Goal: Information Seeking & Learning: Learn about a topic

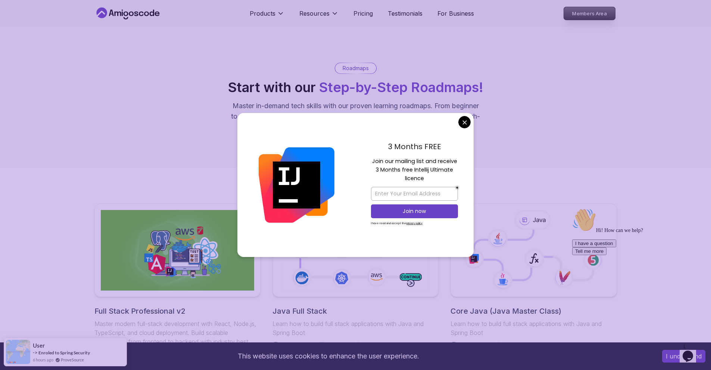
click at [592, 17] on p "Members Area" at bounding box center [588, 13] width 51 height 13
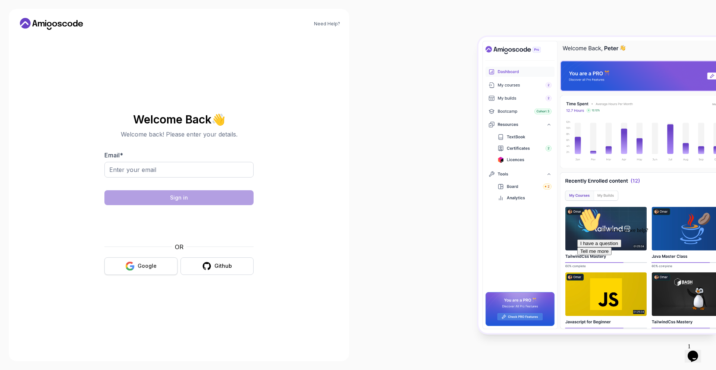
click at [149, 265] on div "Google" at bounding box center [147, 265] width 19 height 7
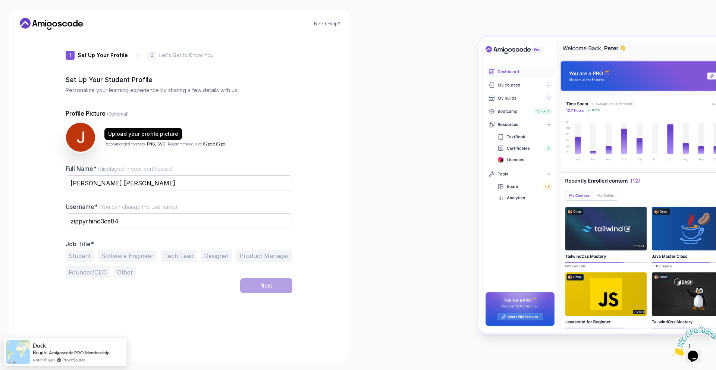
click at [29, 24] on icon at bounding box center [25, 23] width 11 height 11
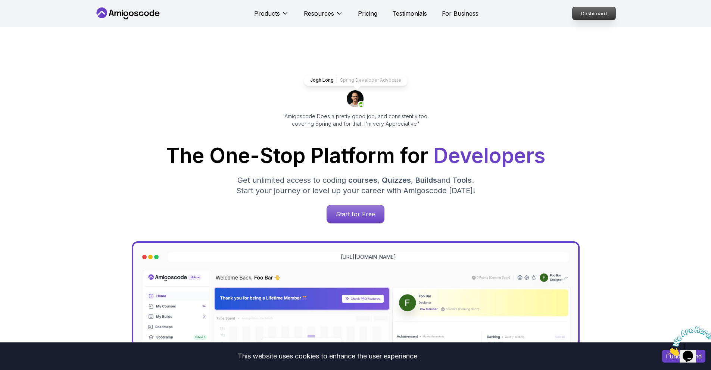
click at [590, 17] on p "Dashboard" at bounding box center [593, 13] width 43 height 13
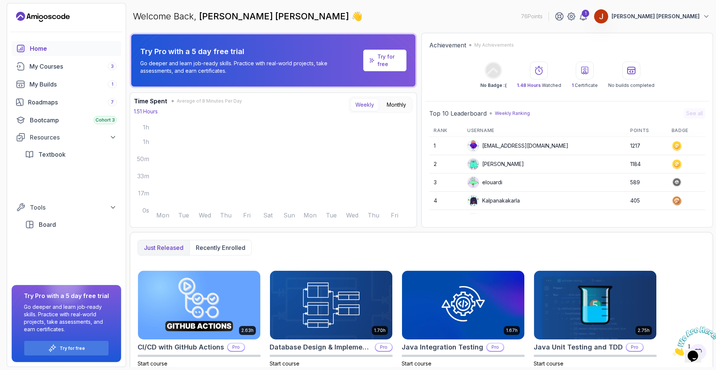
click at [680, 14] on p "[PERSON_NAME] [PERSON_NAME]" at bounding box center [656, 16] width 88 height 7
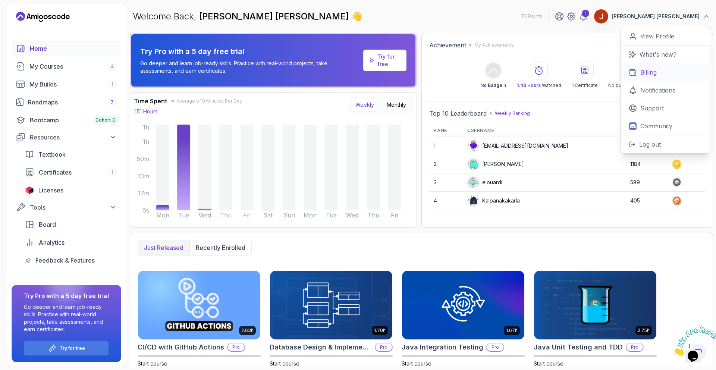
click at [652, 63] on link "Billing" at bounding box center [665, 72] width 89 height 18
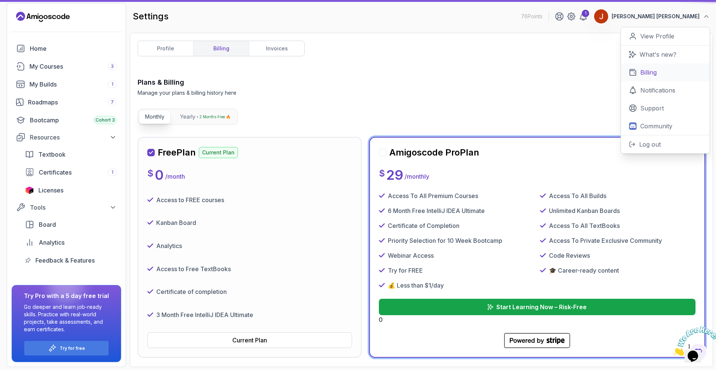
click at [650, 69] on p "Billing" at bounding box center [648, 72] width 16 height 9
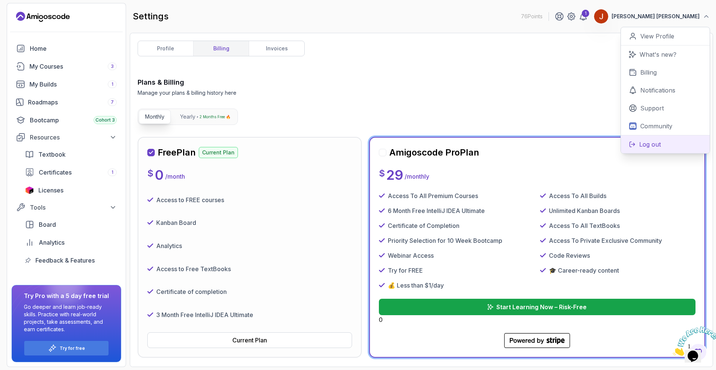
click at [656, 147] on p "Log out" at bounding box center [650, 144] width 22 height 9
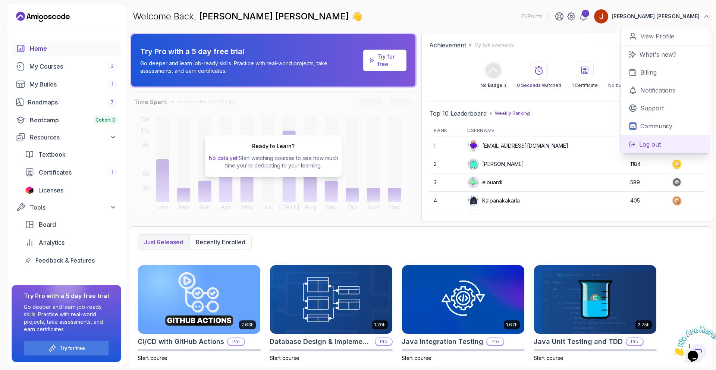
click at [671, 141] on button "Log out" at bounding box center [665, 144] width 89 height 18
click at [683, 20] on button "[PERSON_NAME] [PERSON_NAME]" at bounding box center [652, 16] width 116 height 15
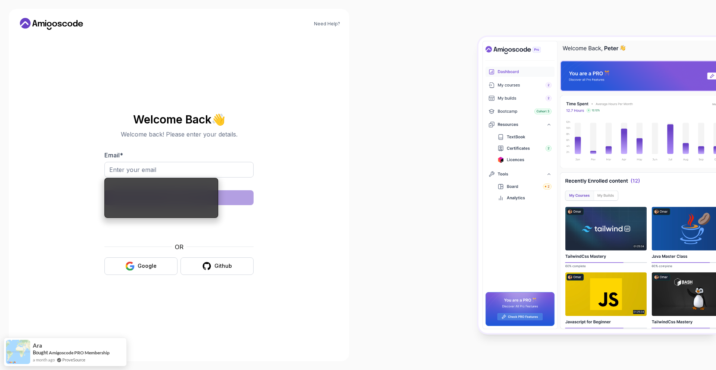
drag, startPoint x: 284, startPoint y: 269, endPoint x: 266, endPoint y: 269, distance: 17.9
click at [283, 269] on section "Welcome Back 👋 Welcome back! Please enter your details. Email * Sign in OR Goog…" at bounding box center [179, 194] width 251 height 176
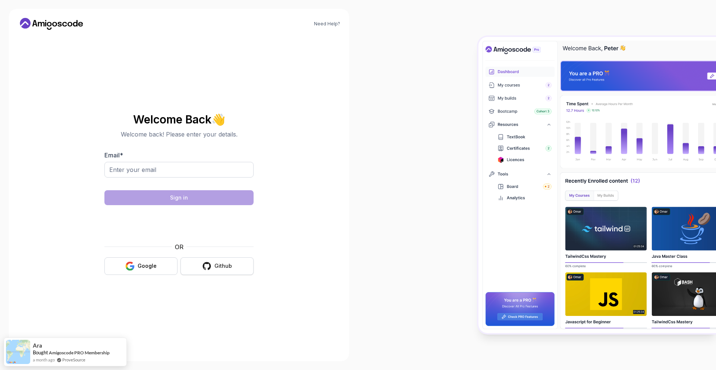
click at [216, 266] on div "Github" at bounding box center [223, 265] width 18 height 7
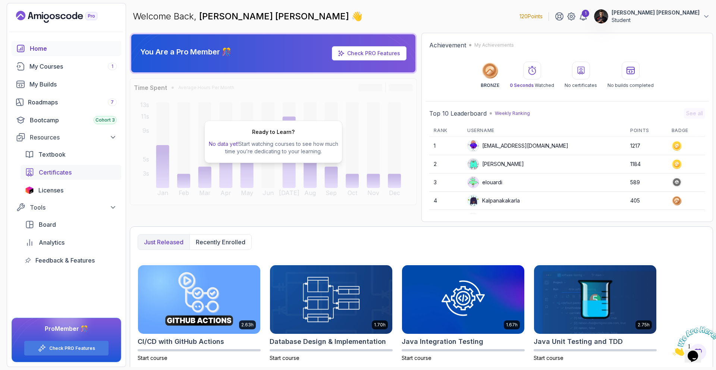
click at [51, 174] on span "Certificates" at bounding box center [55, 172] width 33 height 9
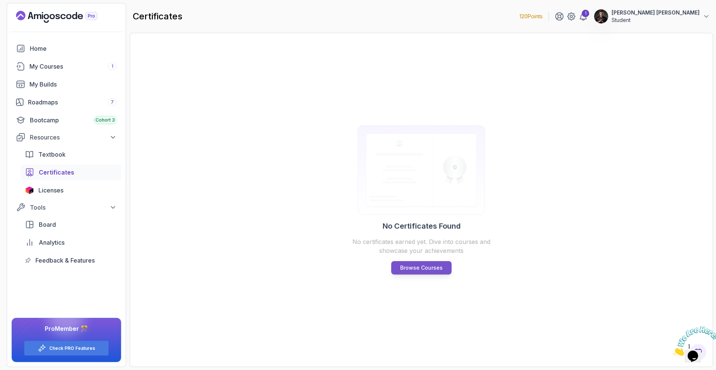
click at [447, 266] on link "Browse Courses" at bounding box center [421, 267] width 60 height 13
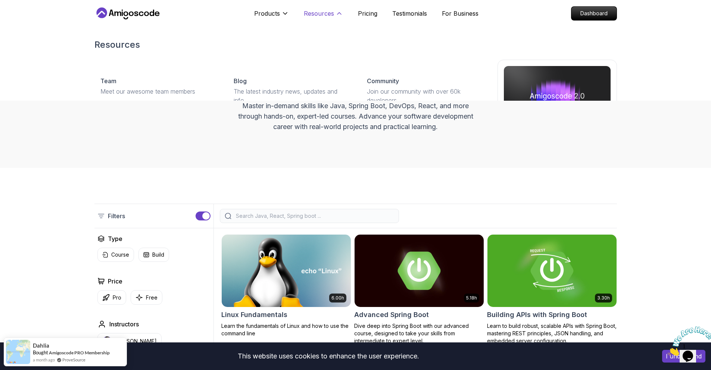
click at [334, 12] on button "Resources" at bounding box center [323, 16] width 39 height 15
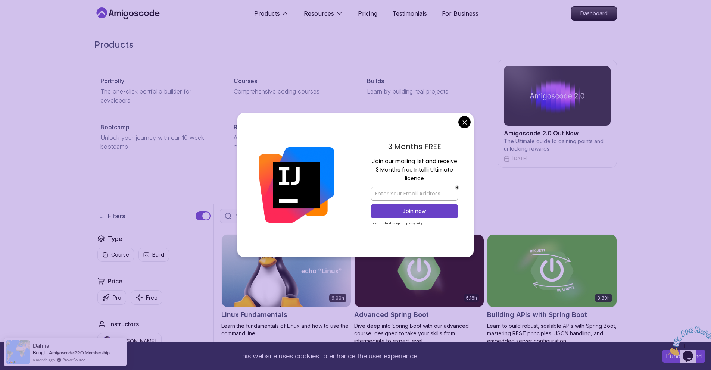
click at [536, 47] on h2 "Products" at bounding box center [355, 45] width 522 height 12
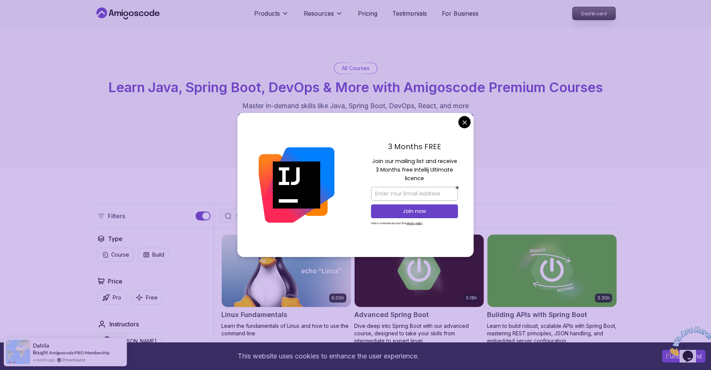
click at [598, 19] on p "Dashboard" at bounding box center [593, 13] width 43 height 13
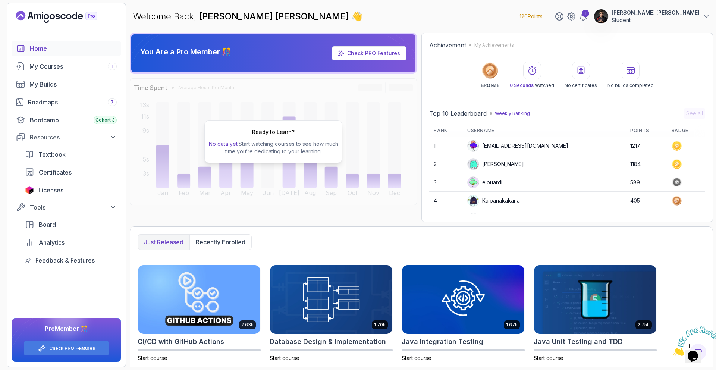
click at [411, 54] on icon at bounding box center [396, 55] width 42 height 39
click at [543, 17] on p "120 Points" at bounding box center [531, 16] width 23 height 7
click at [687, 14] on p "[PERSON_NAME] [PERSON_NAME]" at bounding box center [656, 12] width 88 height 7
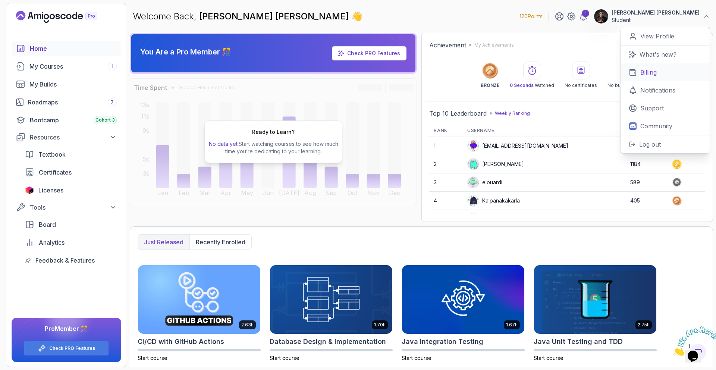
click at [652, 71] on p "Billing" at bounding box center [648, 72] width 16 height 9
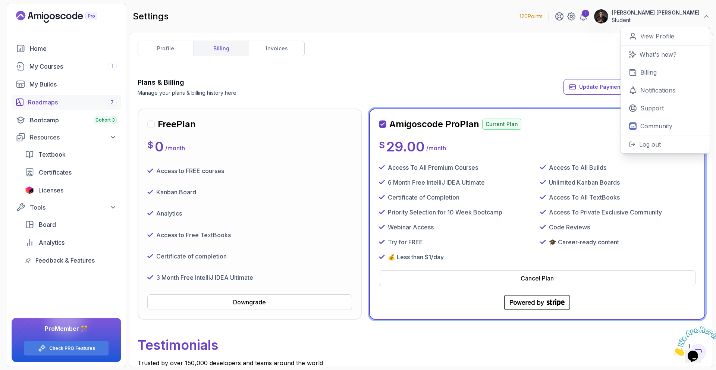
click at [48, 102] on div "Roadmaps 7" at bounding box center [72, 102] width 89 height 9
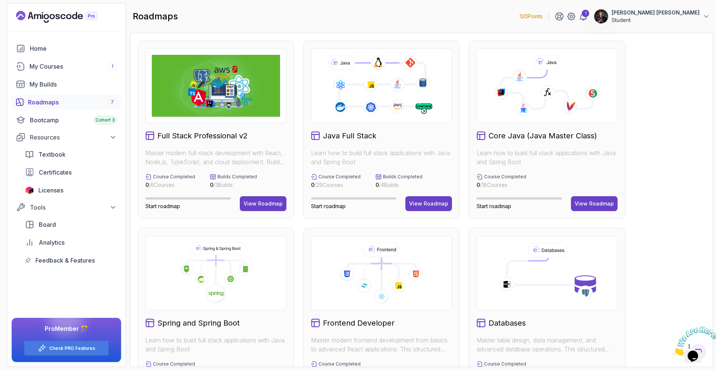
click at [540, 139] on h2 "Core Java (Java Master Class)" at bounding box center [543, 136] width 109 height 10
click at [590, 195] on div "Core Java (Java Master Class) Learn how to build full stack applications with J…" at bounding box center [547, 130] width 157 height 178
click at [593, 202] on div "View Roadmap" at bounding box center [594, 203] width 39 height 7
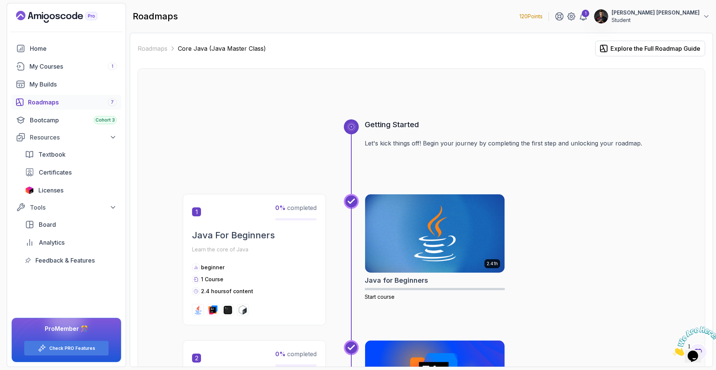
scroll to position [165, 0]
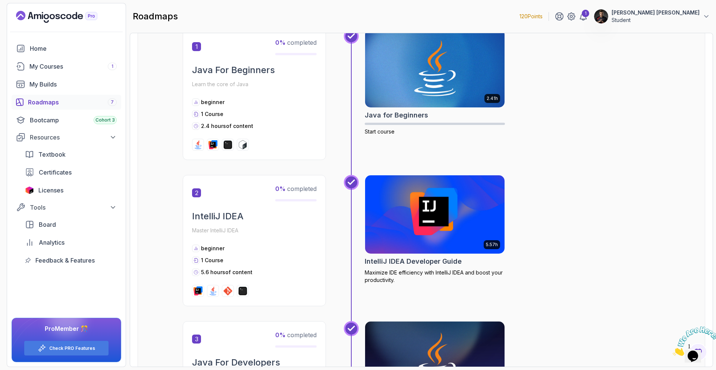
click at [576, 12] on div "120 Points [DATE][PERSON_NAME] [PERSON_NAME] Student" at bounding box center [615, 16] width 191 height 15
click at [374, 101] on img at bounding box center [435, 68] width 147 height 82
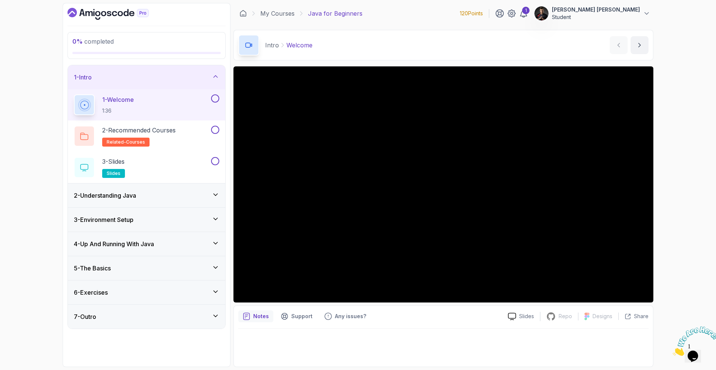
click at [483, 10] on p "120 Points" at bounding box center [471, 13] width 23 height 7
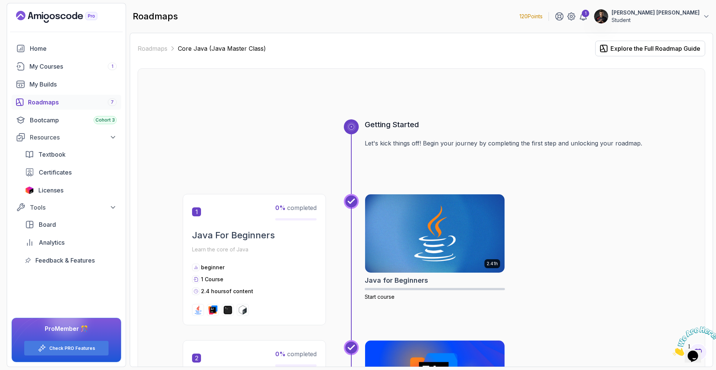
drag, startPoint x: 636, startPoint y: 22, endPoint x: 632, endPoint y: 21, distance: 3.9
click at [635, 23] on div "[DATE][PERSON_NAME] [PERSON_NAME] Student" at bounding box center [632, 16] width 155 height 15
click at [587, 19] on icon at bounding box center [583, 16] width 6 height 7
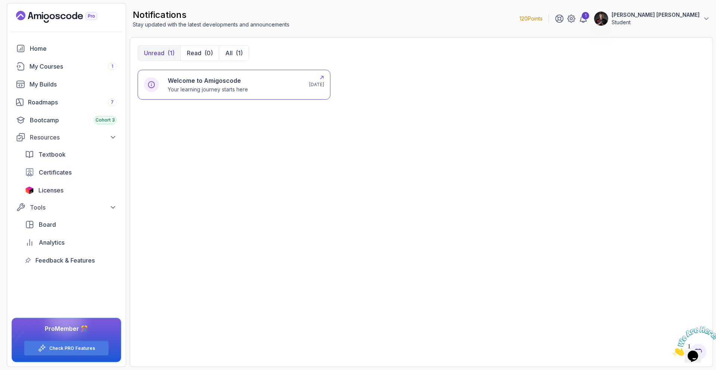
click at [287, 85] on div "Welcome to Amigoscode Your learning journey starts here" at bounding box center [234, 84] width 132 height 17
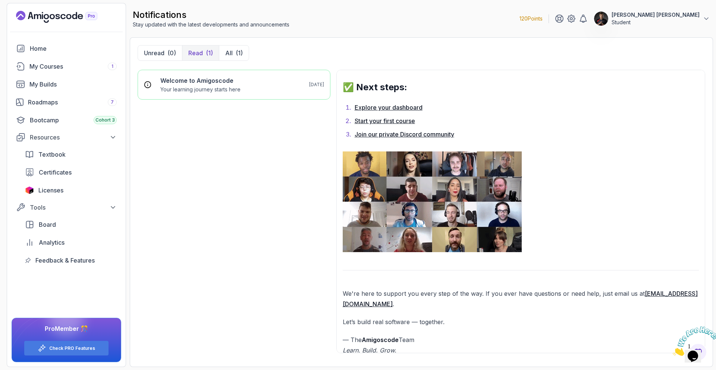
scroll to position [549, 0]
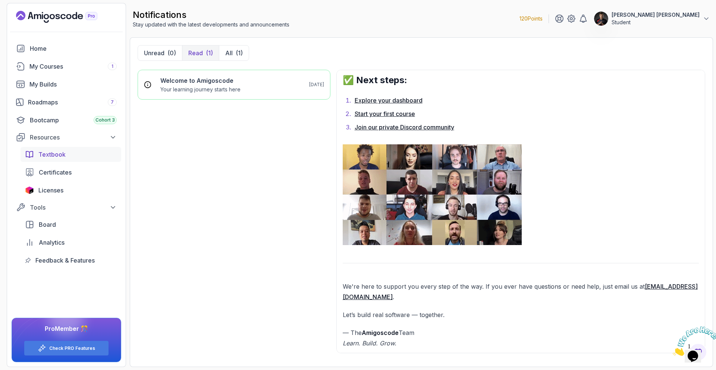
click at [36, 154] on link "Textbook" at bounding box center [71, 154] width 101 height 15
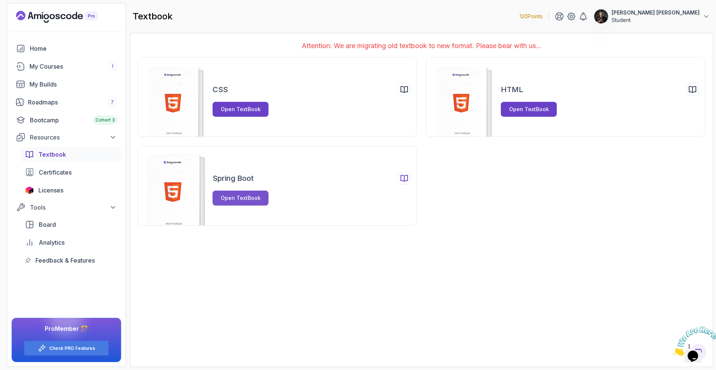
click at [261, 198] on button "Open TextBook" at bounding box center [241, 198] width 56 height 15
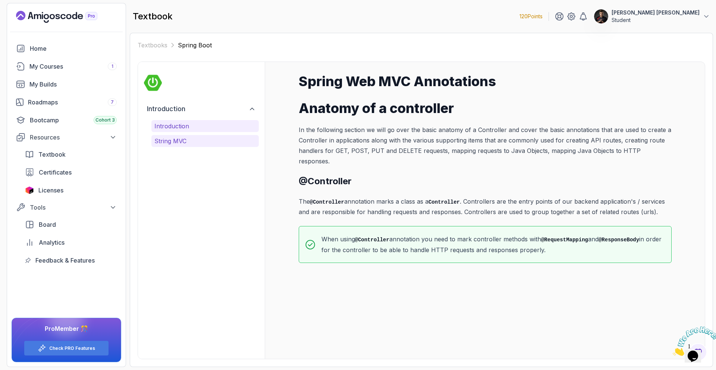
click at [210, 139] on p "String MVC" at bounding box center [204, 141] width 101 height 9
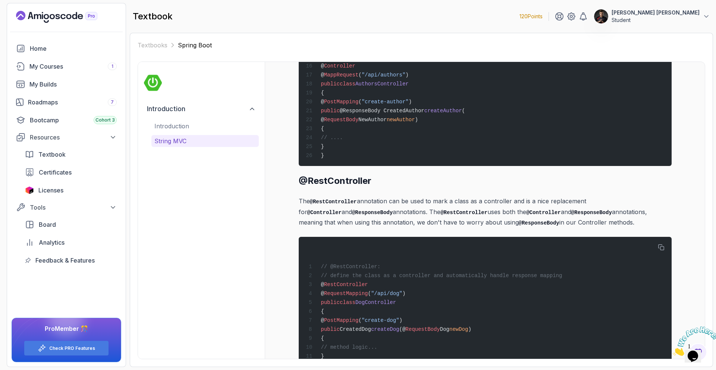
scroll to position [2938, 0]
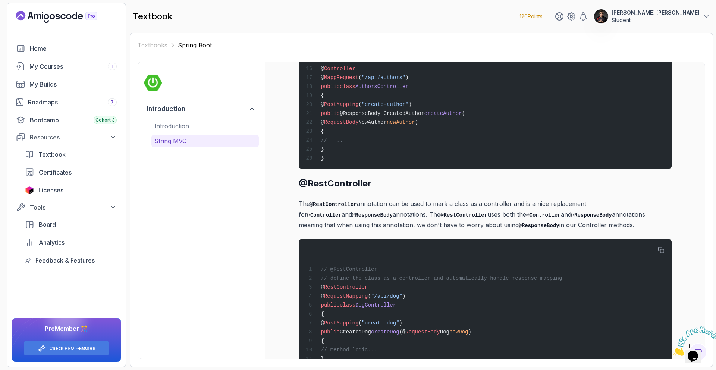
drag, startPoint x: 357, startPoint y: 128, endPoint x: 318, endPoint y: 128, distance: 39.2
click at [342, 128] on div "//File: CreatedAuthor.java public class CreatedAuthor { private int authorId; p…" at bounding box center [484, 36] width 361 height 255
click at [33, 117] on div "Bootcamp Cohort 3" at bounding box center [73, 120] width 87 height 9
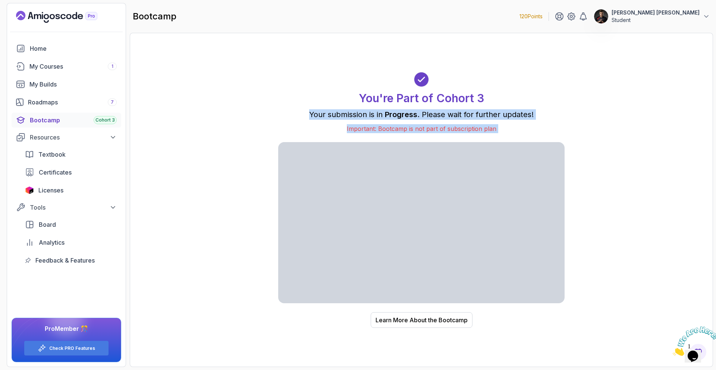
drag, startPoint x: 407, startPoint y: 107, endPoint x: 582, endPoint y: 173, distance: 187.3
click at [582, 174] on div "You're Part of Cohort 3 Your submission is in Progress . Please wait for furthe…" at bounding box center [422, 200] width 568 height 319
click at [81, 101] on div "Roadmaps 7" at bounding box center [72, 102] width 89 height 9
click at [82, 91] on link "My Builds" at bounding box center [67, 84] width 110 height 15
click at [81, 84] on div "My Builds" at bounding box center [72, 84] width 87 height 9
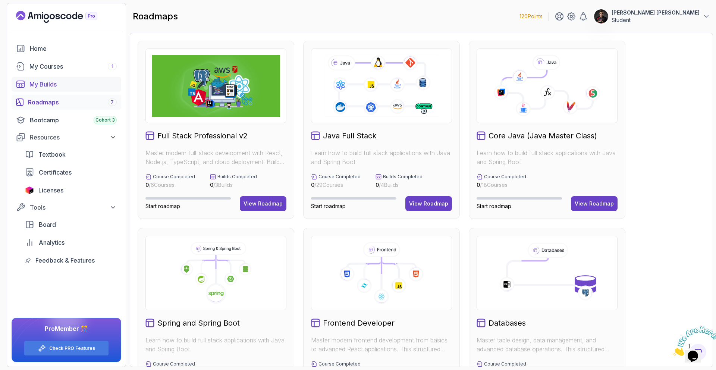
click at [39, 86] on div "My Builds" at bounding box center [72, 84] width 87 height 9
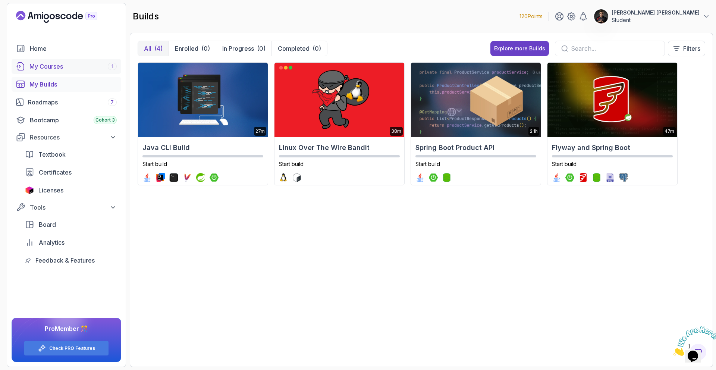
click at [35, 68] on div "My Courses 1" at bounding box center [72, 66] width 87 height 9
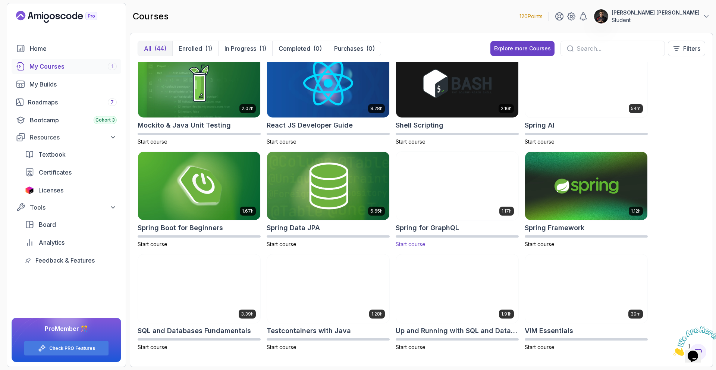
scroll to position [837, 0]
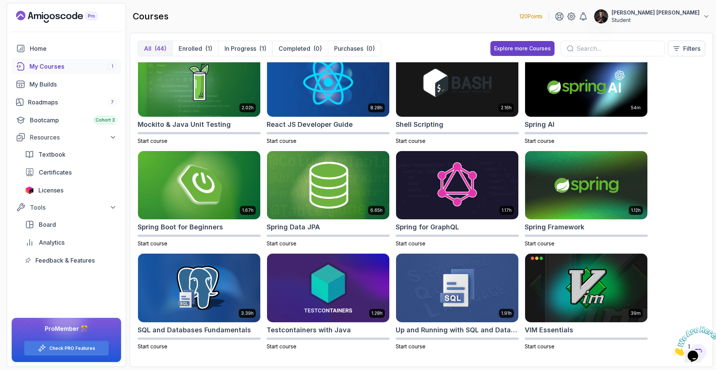
click at [622, 48] on input "text" at bounding box center [618, 48] width 82 height 9
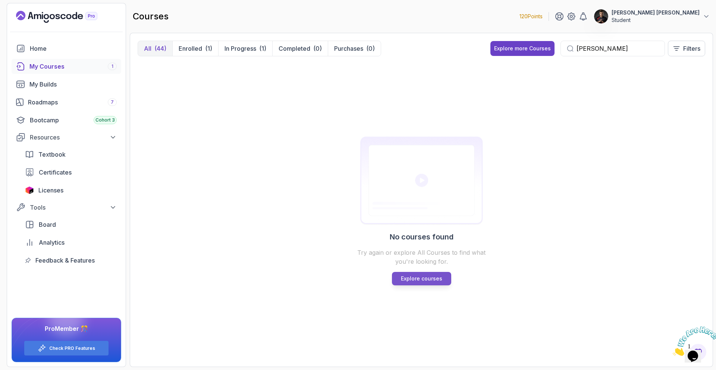
type input "[PERSON_NAME]"
click at [444, 273] on link "Explore courses" at bounding box center [421, 278] width 59 height 13
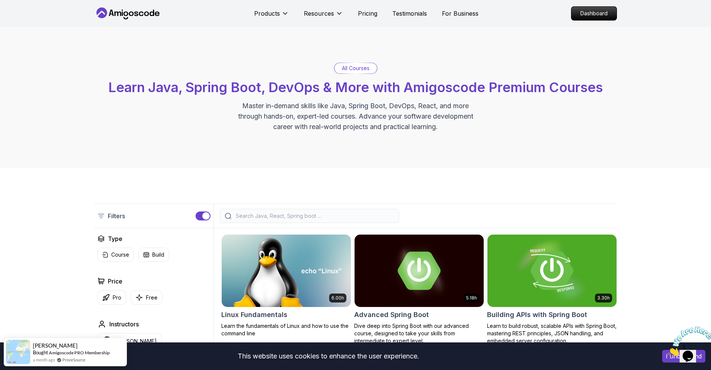
click at [285, 212] on input "search" at bounding box center [314, 215] width 160 height 7
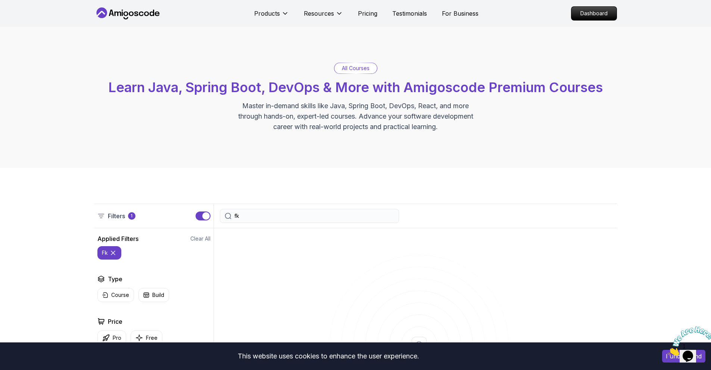
type input "f"
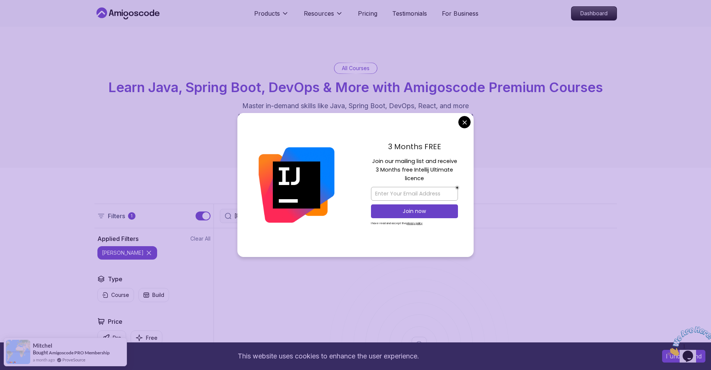
type input "[PERSON_NAME]"
